Goal: Task Accomplishment & Management: Complete application form

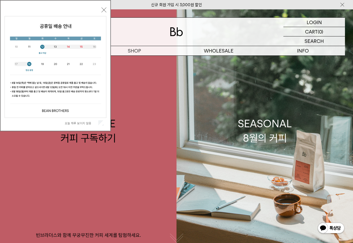
click at [102, 126] on div "오늘 하루 보이지 않음" at bounding box center [56, 123] width 102 height 10
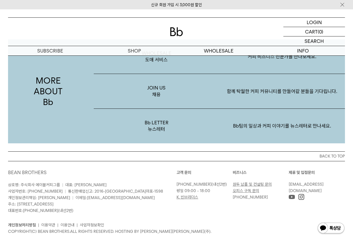
scroll to position [1006, 0]
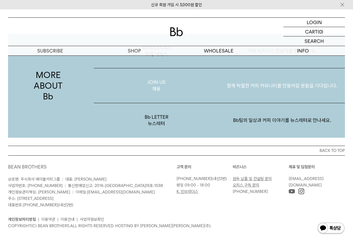
click at [278, 82] on p "함께 탁월한 커피 커뮤니티를 만들어갈 분들을 기다립니다." at bounding box center [282, 86] width 126 height 28
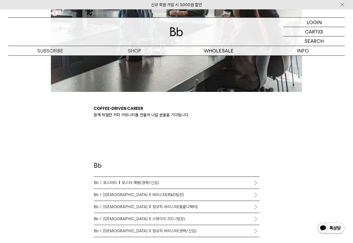
scroll to position [250, 0]
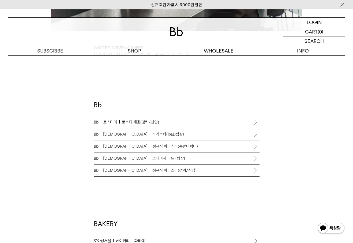
click at [155, 123] on span "로스터 채용(경력/신입)" at bounding box center [140, 122] width 37 height 6
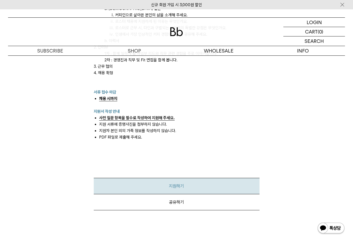
scroll to position [642, 0]
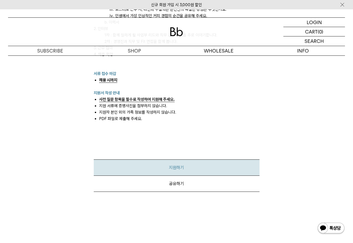
click at [173, 167] on link "지원하기" at bounding box center [177, 167] width 166 height 16
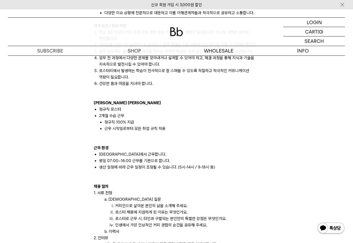
scroll to position [426, 0]
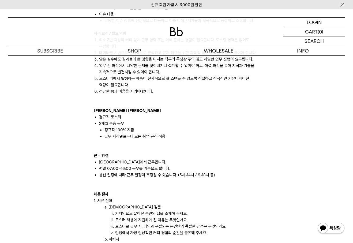
click at [192, 155] on p "근무 환경" at bounding box center [177, 155] width 166 height 6
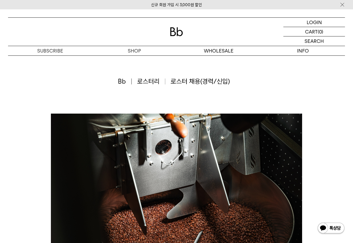
scroll to position [0, 0]
